Goal: Communication & Community: Answer question/provide support

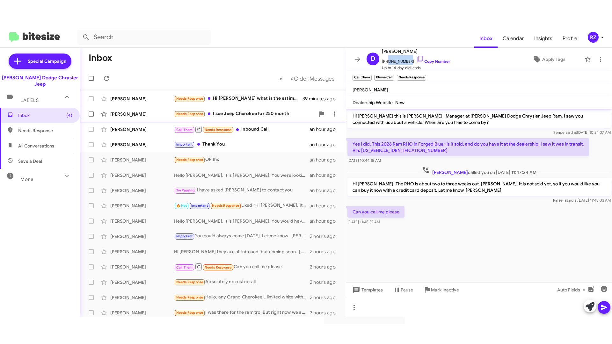
scroll to position [0, 0]
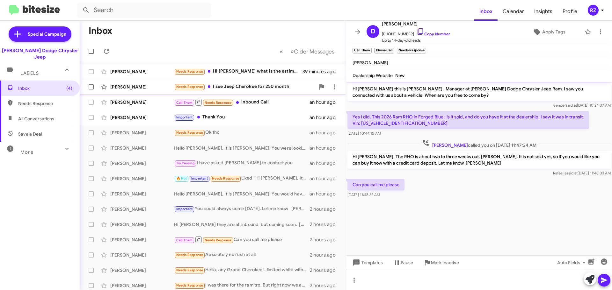
click at [255, 89] on div "Needs Response I see Jeep Cherokee for 250 month" at bounding box center [244, 86] width 141 height 7
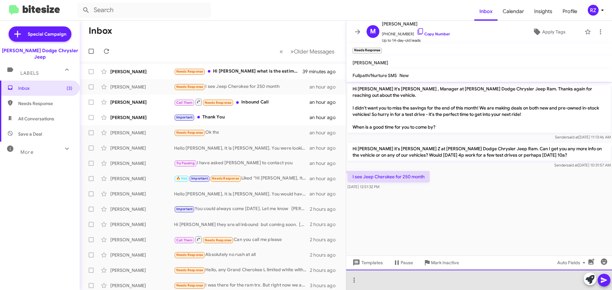
click at [366, 279] on div at bounding box center [479, 280] width 266 height 20
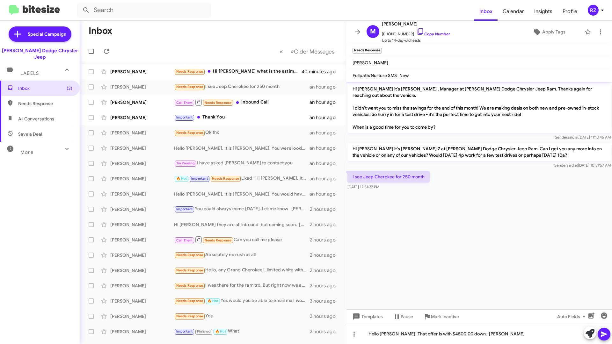
click at [607, 290] on icon at bounding box center [604, 334] width 8 height 8
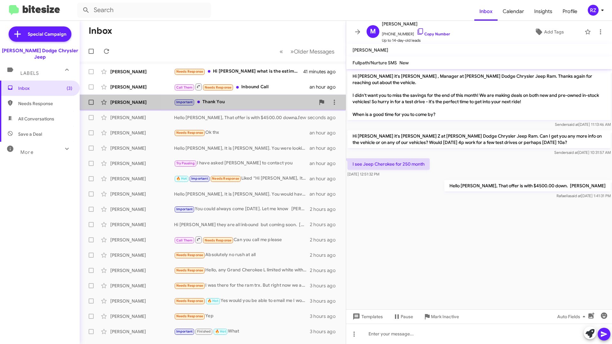
click at [254, 103] on div "Important Thank You" at bounding box center [244, 101] width 141 height 7
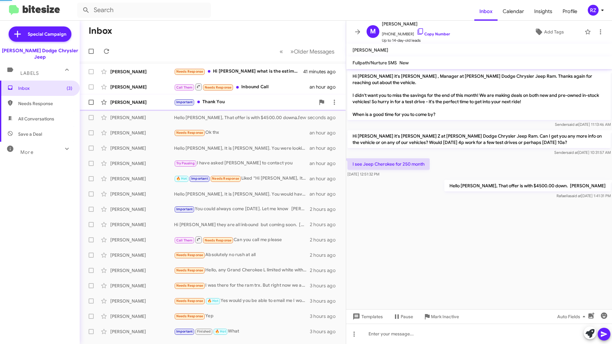
scroll to position [56, 0]
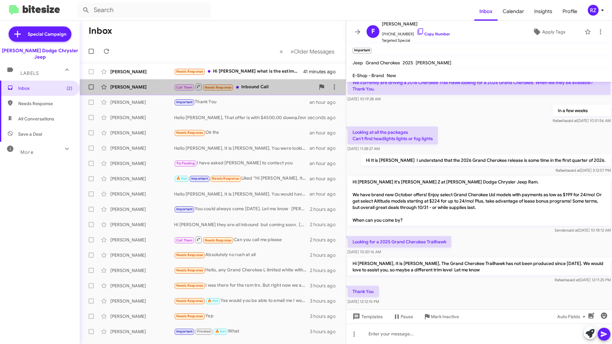
click at [276, 88] on div "Call Them Needs Response Inbound Call" at bounding box center [244, 87] width 141 height 8
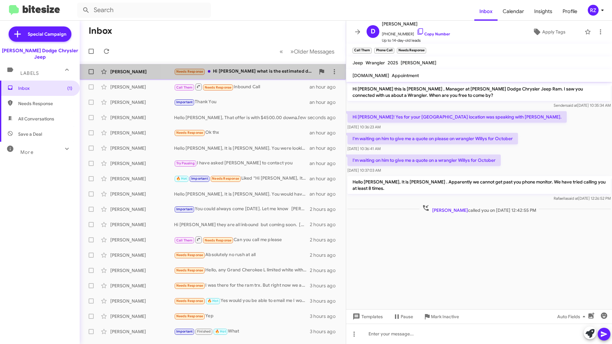
click at [275, 73] on div "Needs Response Hi [PERSON_NAME] what is the estimated down payment / taxes on t…" at bounding box center [244, 71] width 141 height 7
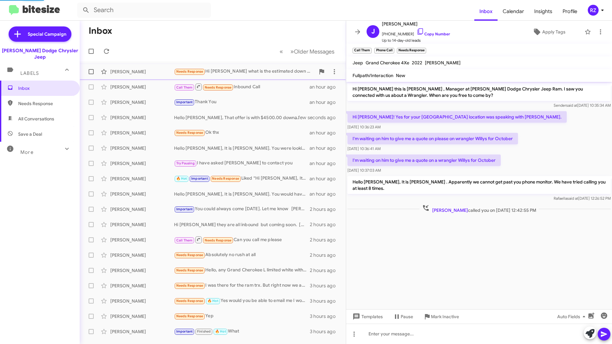
scroll to position [582, 0]
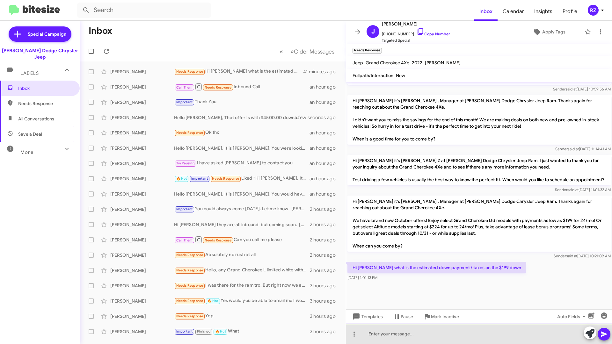
click at [382, 290] on div at bounding box center [479, 334] width 266 height 20
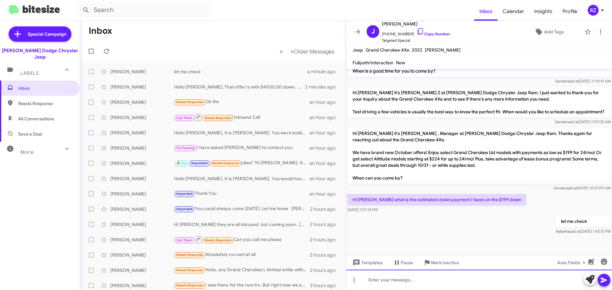
scroll to position [646, 0]
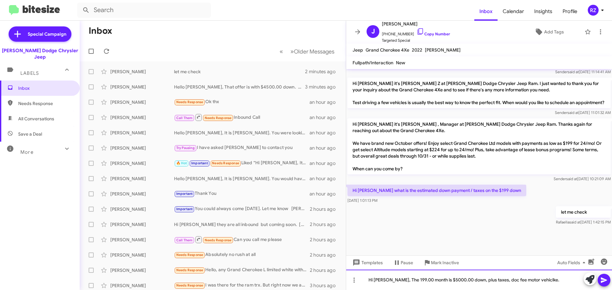
click at [505, 281] on div "Hi [PERSON_NAME], The 199.00 month is $5000.00 down, plus taxes, doc fee motor …" at bounding box center [479, 280] width 266 height 20
click at [551, 280] on div "Hi [PERSON_NAME], The 199.00 month is $5000.00 down, plus taxes, doc fee 498.00…" at bounding box center [479, 280] width 266 height 20
